Goal: Navigation & Orientation: Find specific page/section

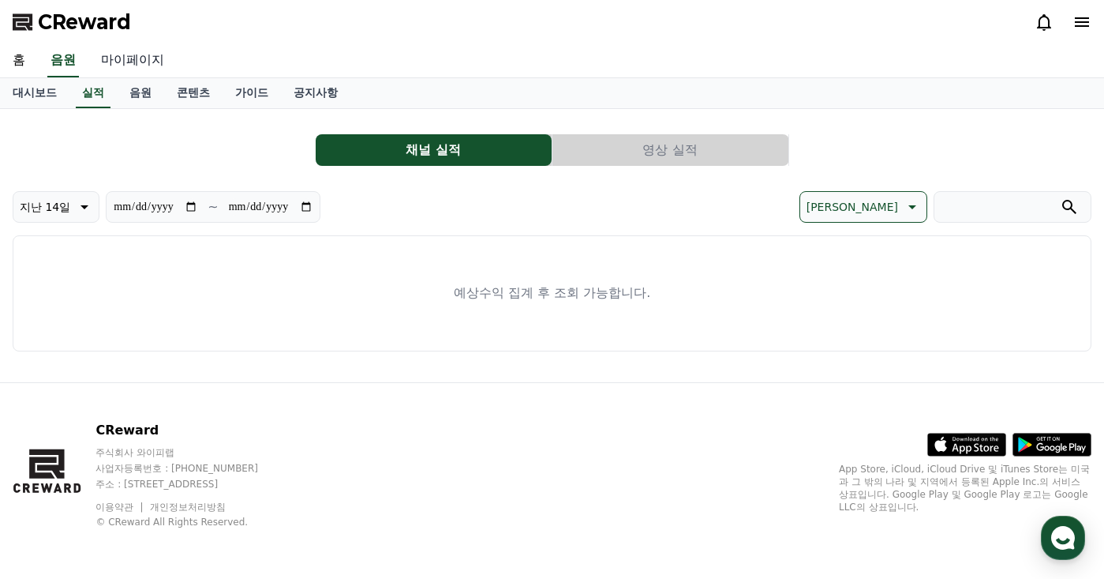
click at [156, 62] on link "마이페이지" at bounding box center [132, 60] width 88 height 33
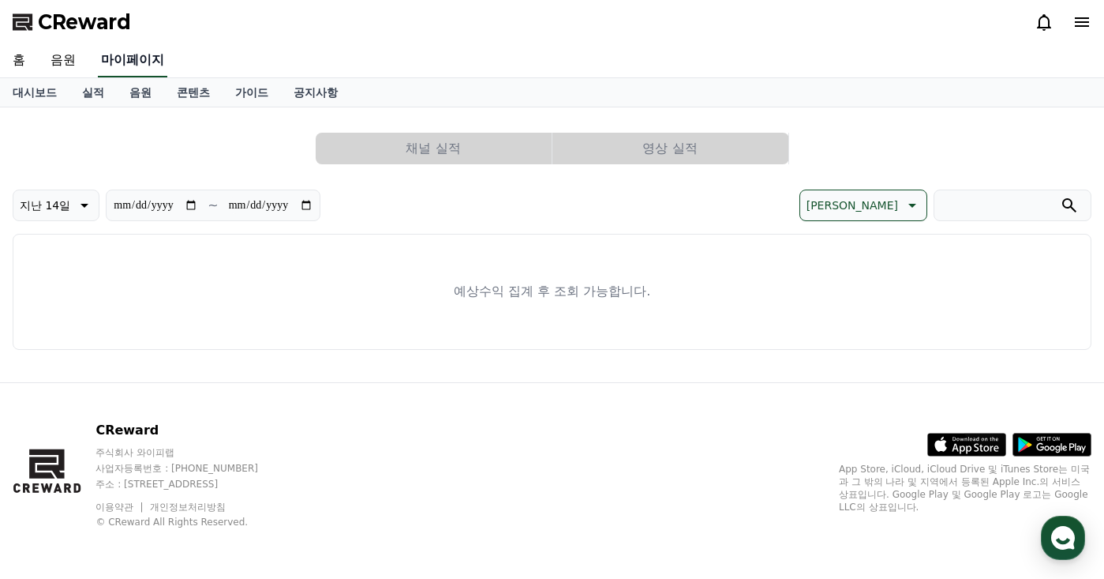
select select "**********"
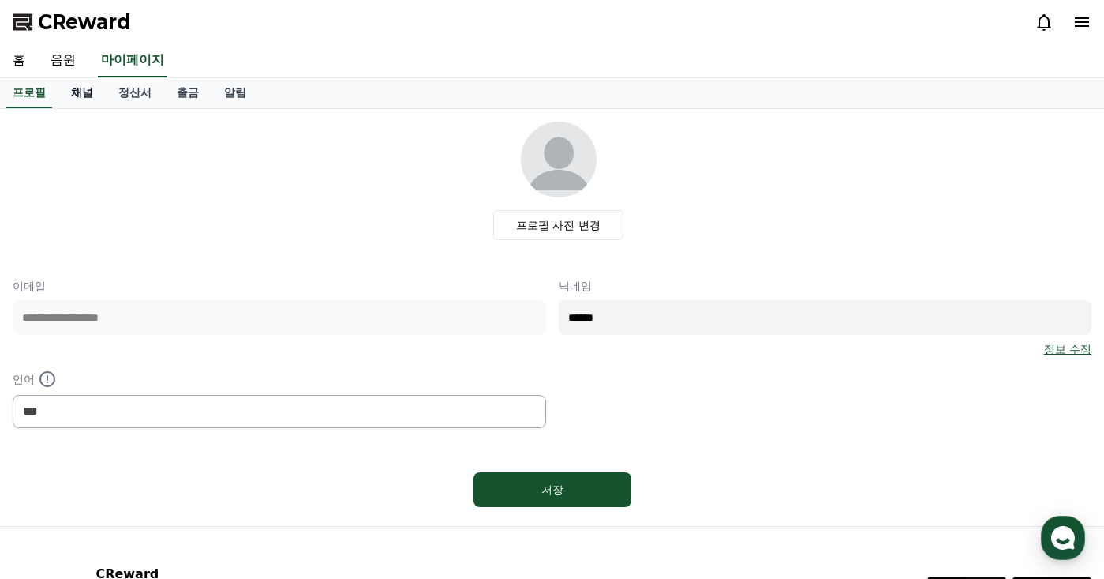
click at [96, 97] on link "채널" at bounding box center [81, 93] width 47 height 30
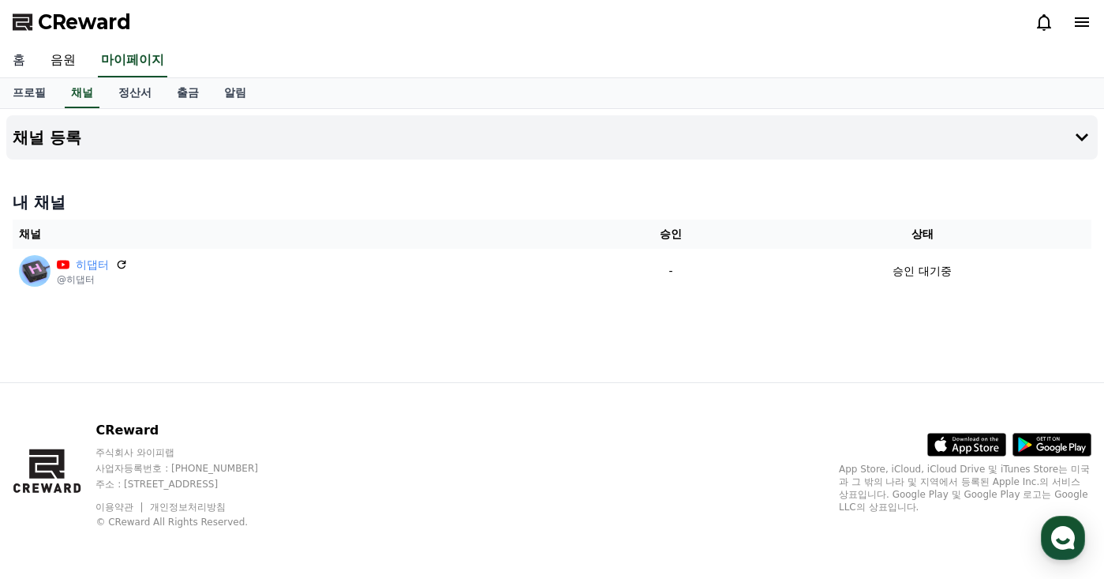
click at [32, 57] on link "홈" at bounding box center [19, 60] width 38 height 33
